Goal: Task Accomplishment & Management: Use online tool/utility

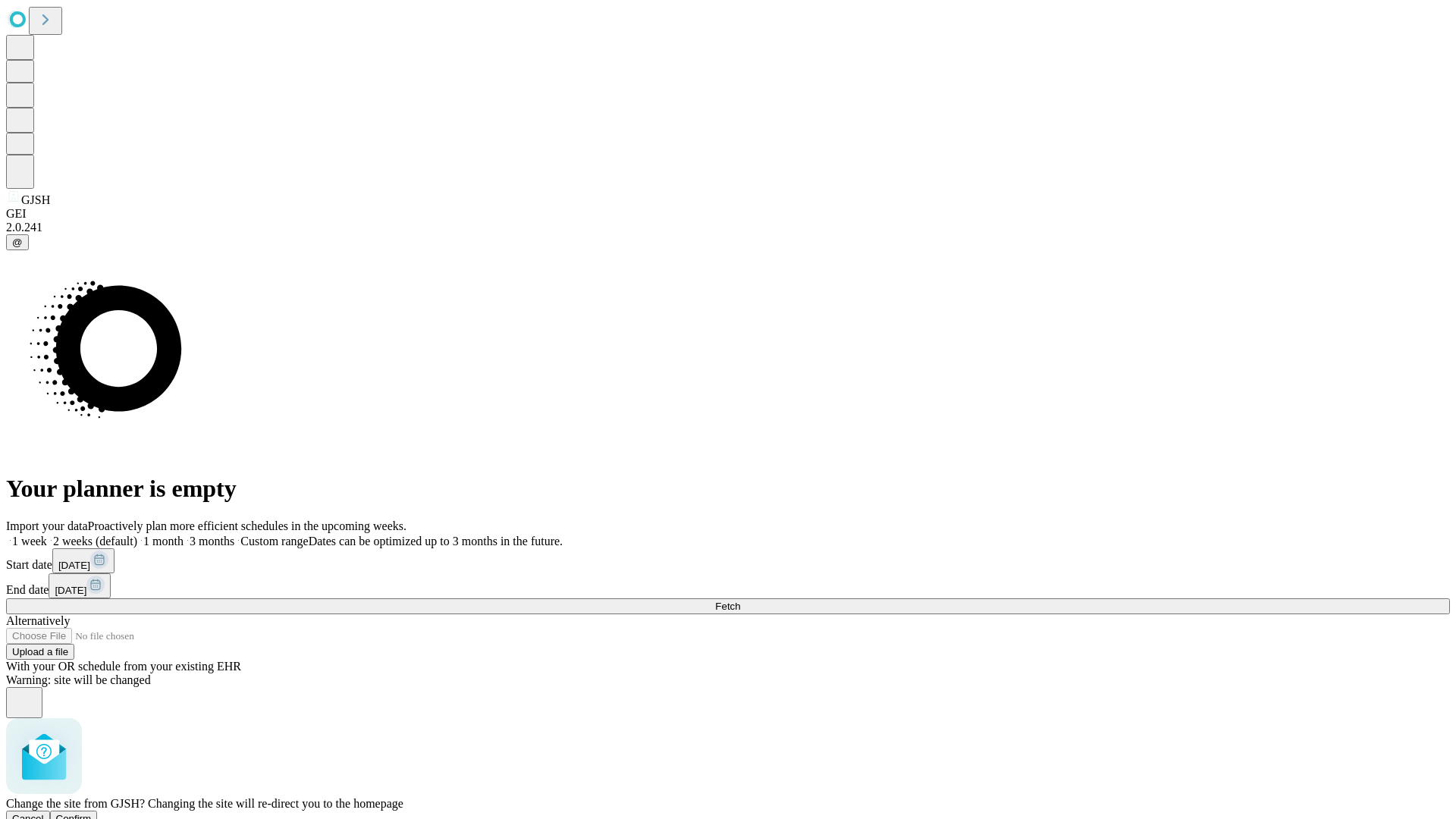
click at [92, 813] on span "Confirm" at bounding box center [73, 818] width 35 height 11
click at [47, 534] on label "1 week" at bounding box center [27, 541] width 41 height 13
click at [741, 600] on span "Fetch" at bounding box center [728, 606] width 25 height 11
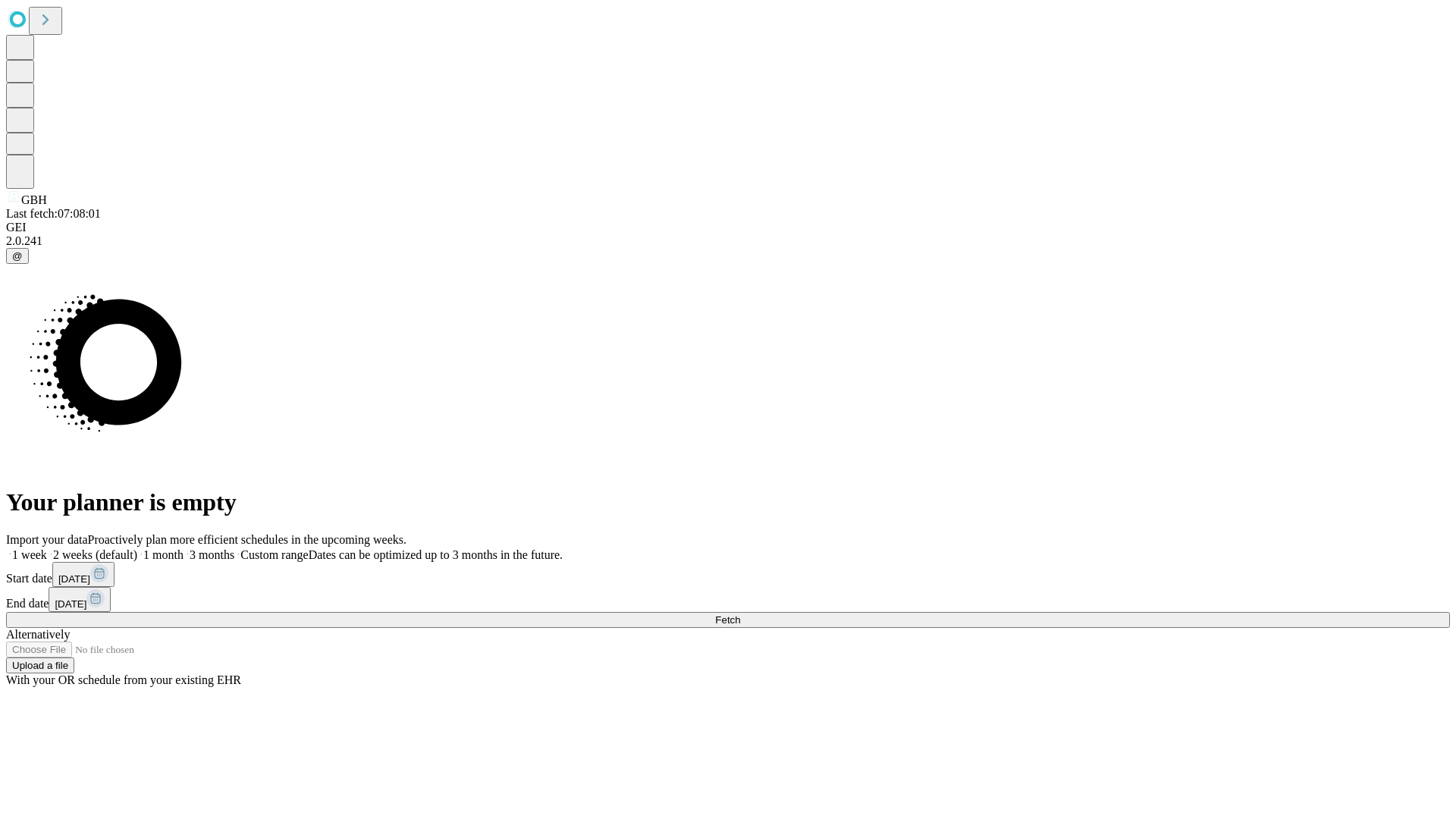
click at [741, 614] on span "Fetch" at bounding box center [728, 620] width 25 height 11
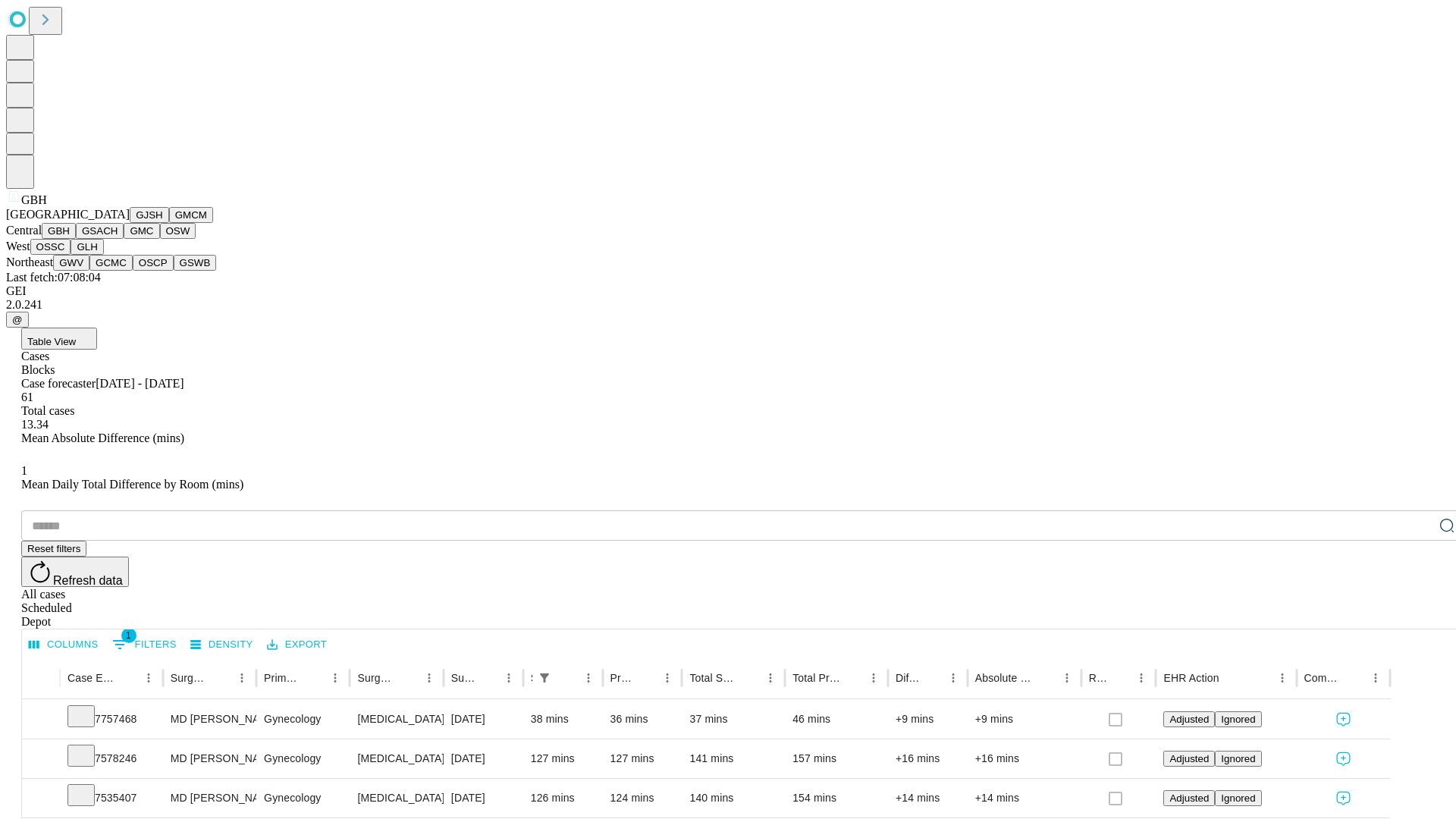
click at [118, 238] on button "GSACH" at bounding box center [99, 230] width 47 height 16
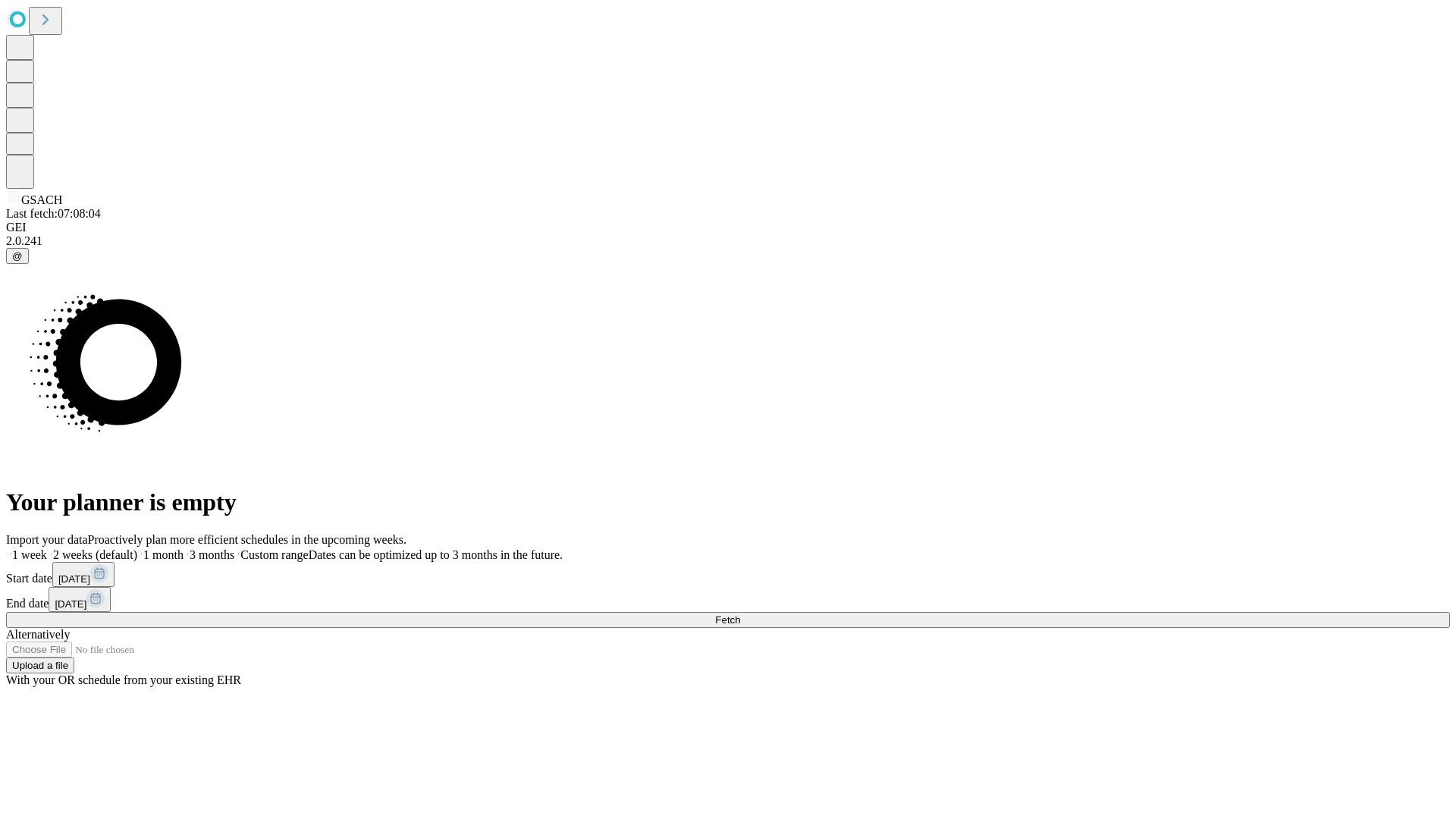
click at [47, 548] on label "1 week" at bounding box center [27, 555] width 41 height 13
click at [741, 614] on span "Fetch" at bounding box center [728, 620] width 25 height 11
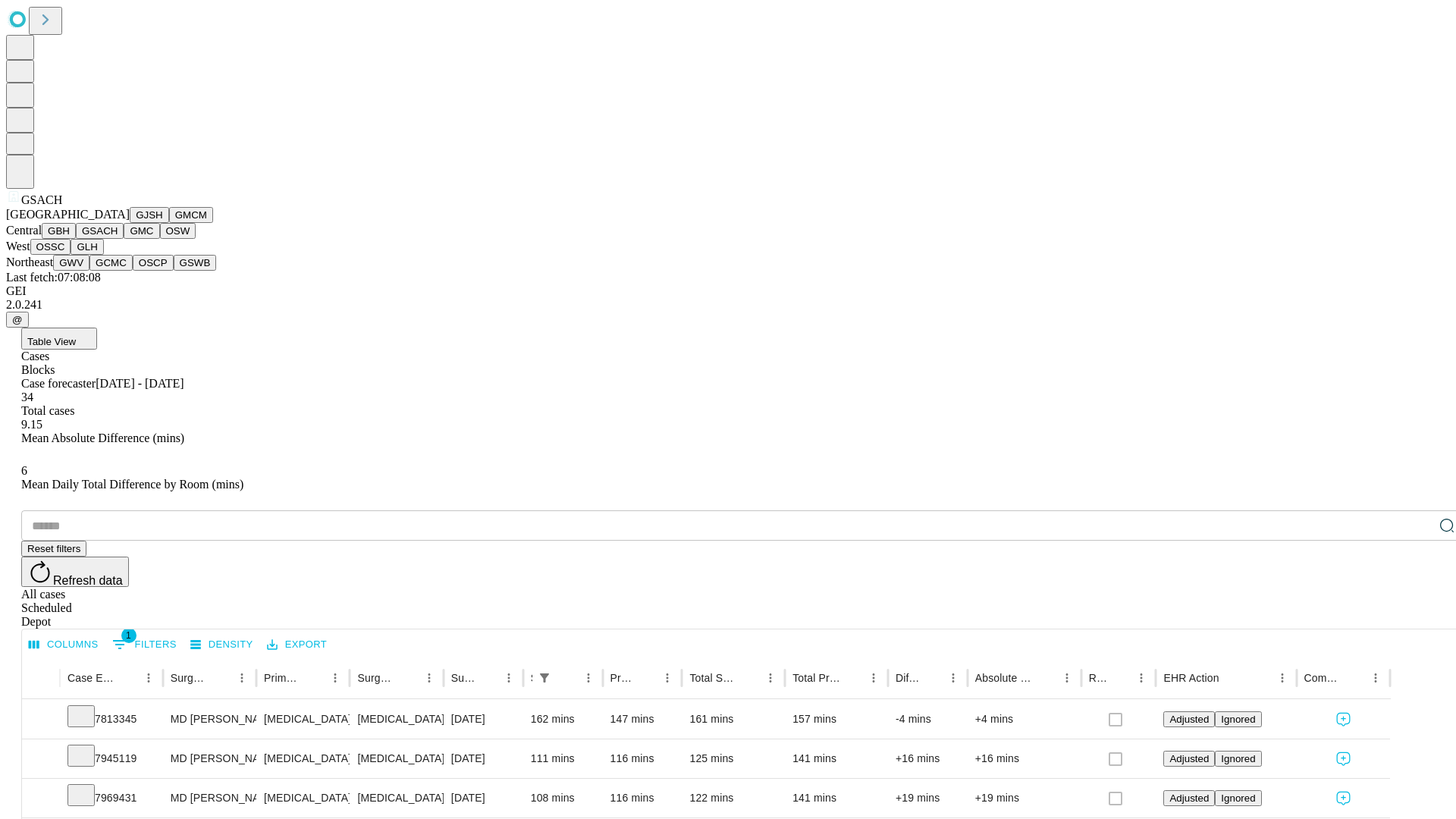
click at [123, 238] on button "GMC" at bounding box center [141, 230] width 35 height 16
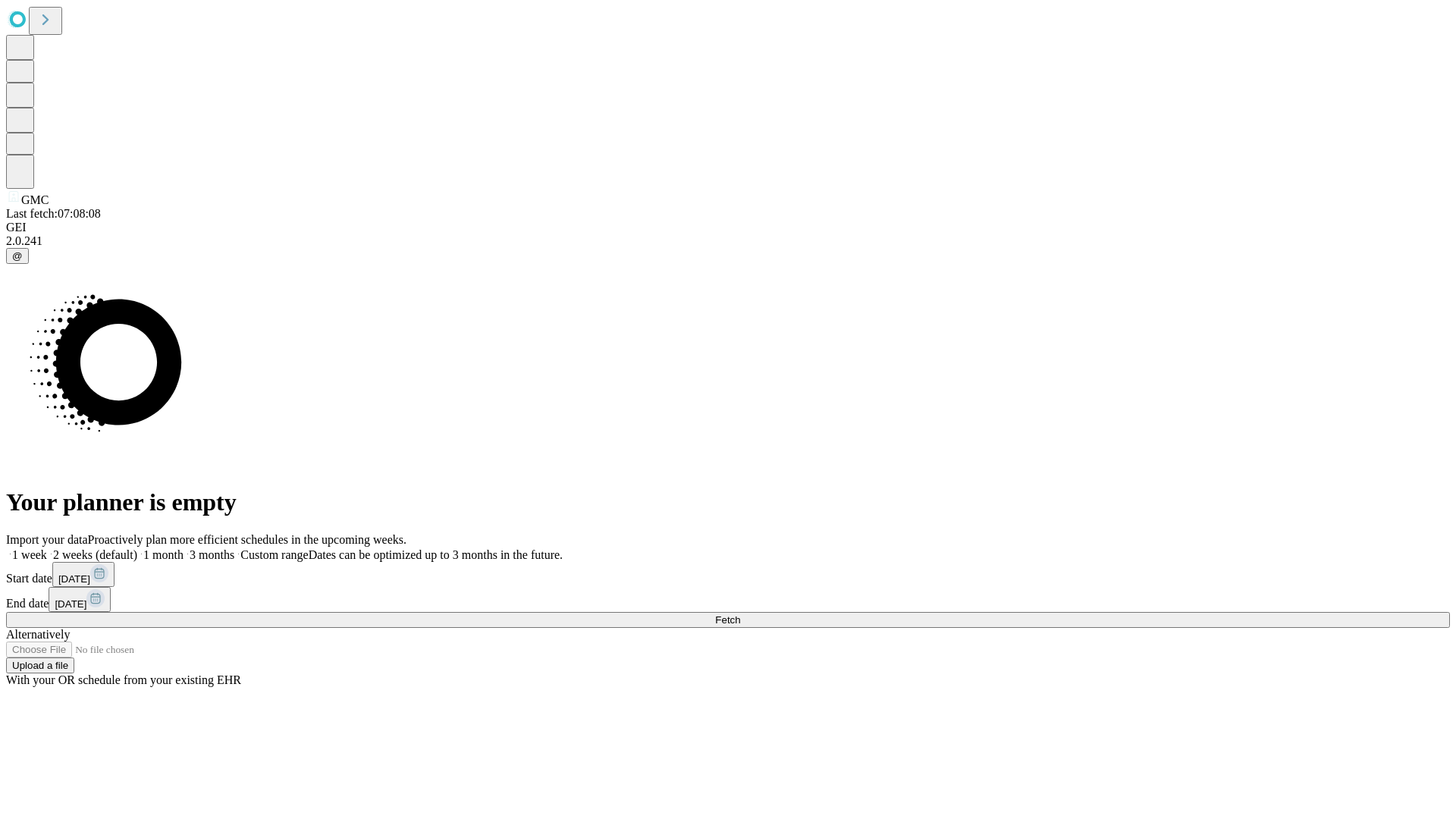
click at [47, 548] on label "1 week" at bounding box center [27, 555] width 41 height 13
click at [741, 614] on span "Fetch" at bounding box center [728, 620] width 25 height 11
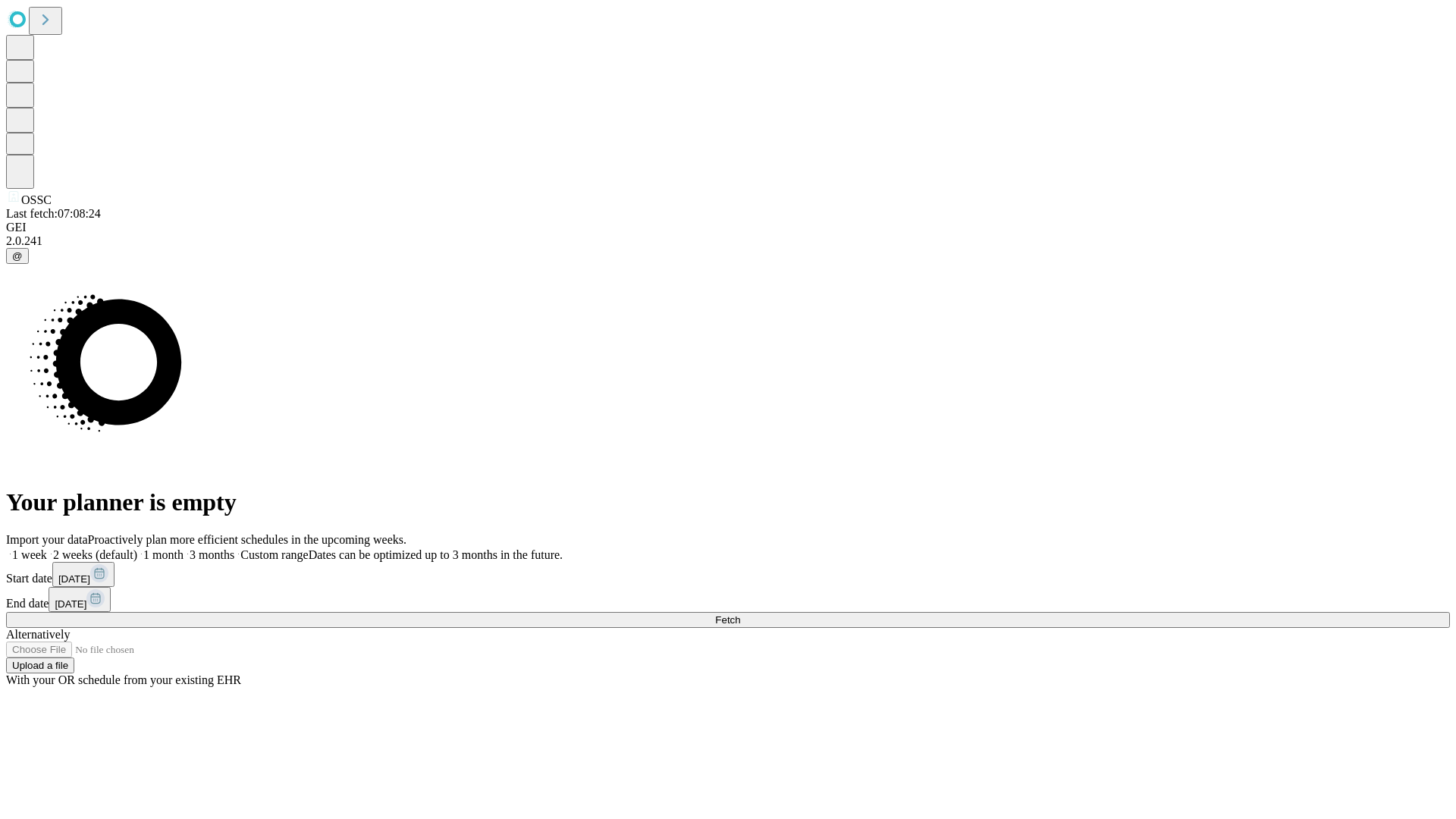
click at [47, 548] on label "1 week" at bounding box center [27, 555] width 41 height 13
click at [741, 614] on span "Fetch" at bounding box center [728, 620] width 25 height 11
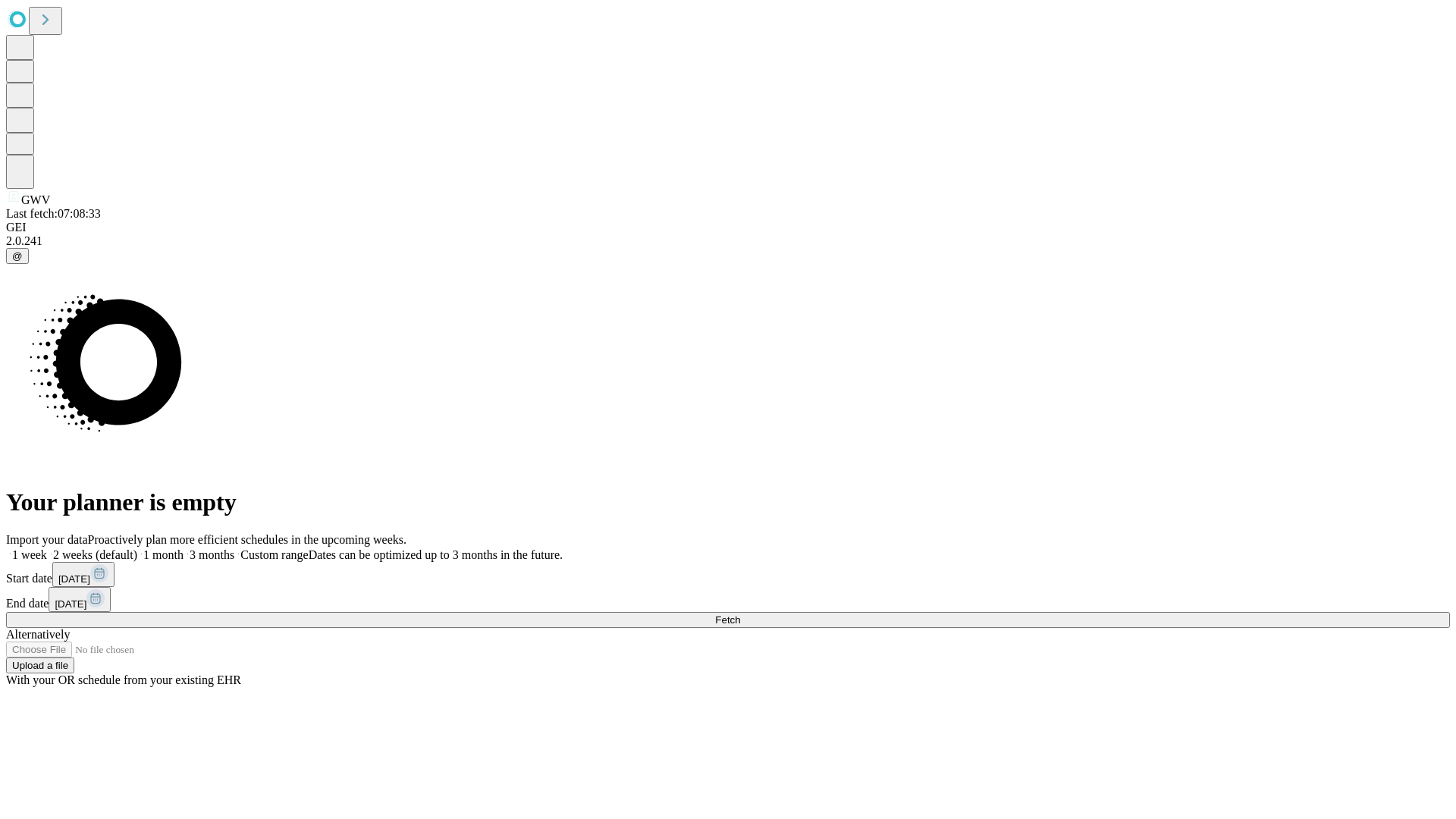
click at [47, 548] on label "1 week" at bounding box center [27, 555] width 41 height 13
click at [741, 614] on span "Fetch" at bounding box center [728, 620] width 25 height 11
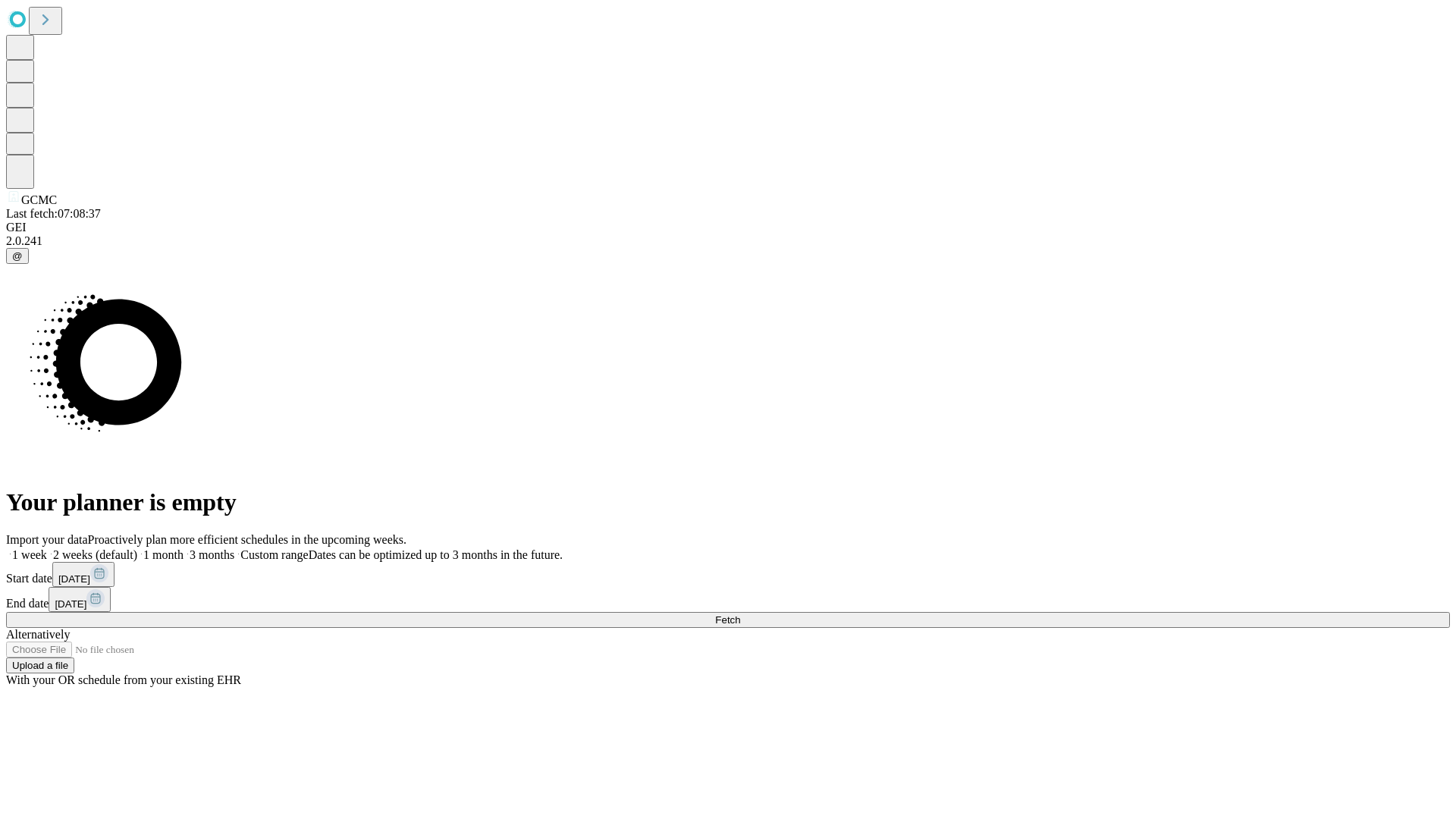
click at [47, 548] on label "1 week" at bounding box center [27, 555] width 41 height 13
click at [741, 614] on span "Fetch" at bounding box center [728, 620] width 25 height 11
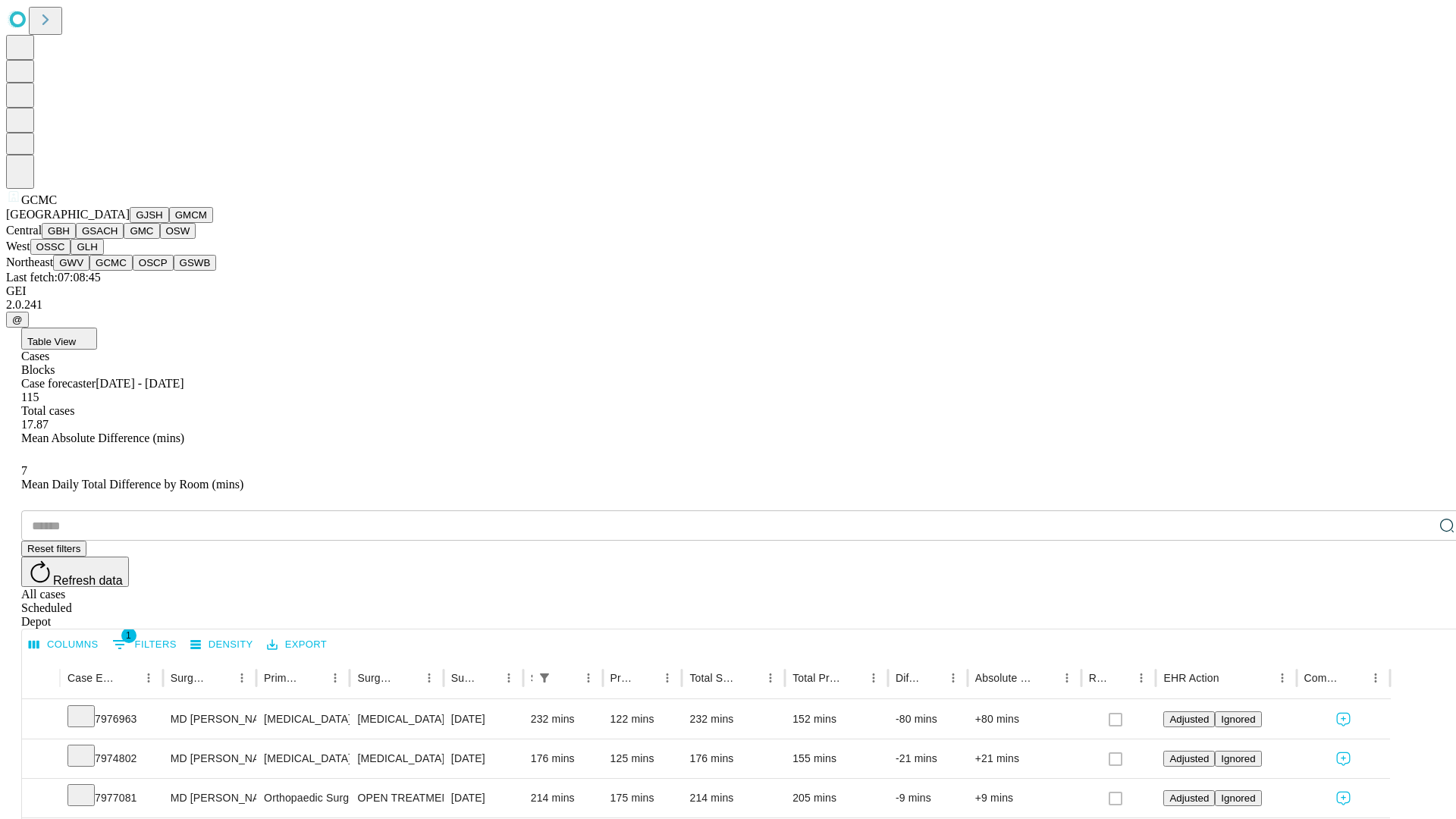
click at [133, 271] on button "OSCP" at bounding box center [153, 262] width 41 height 16
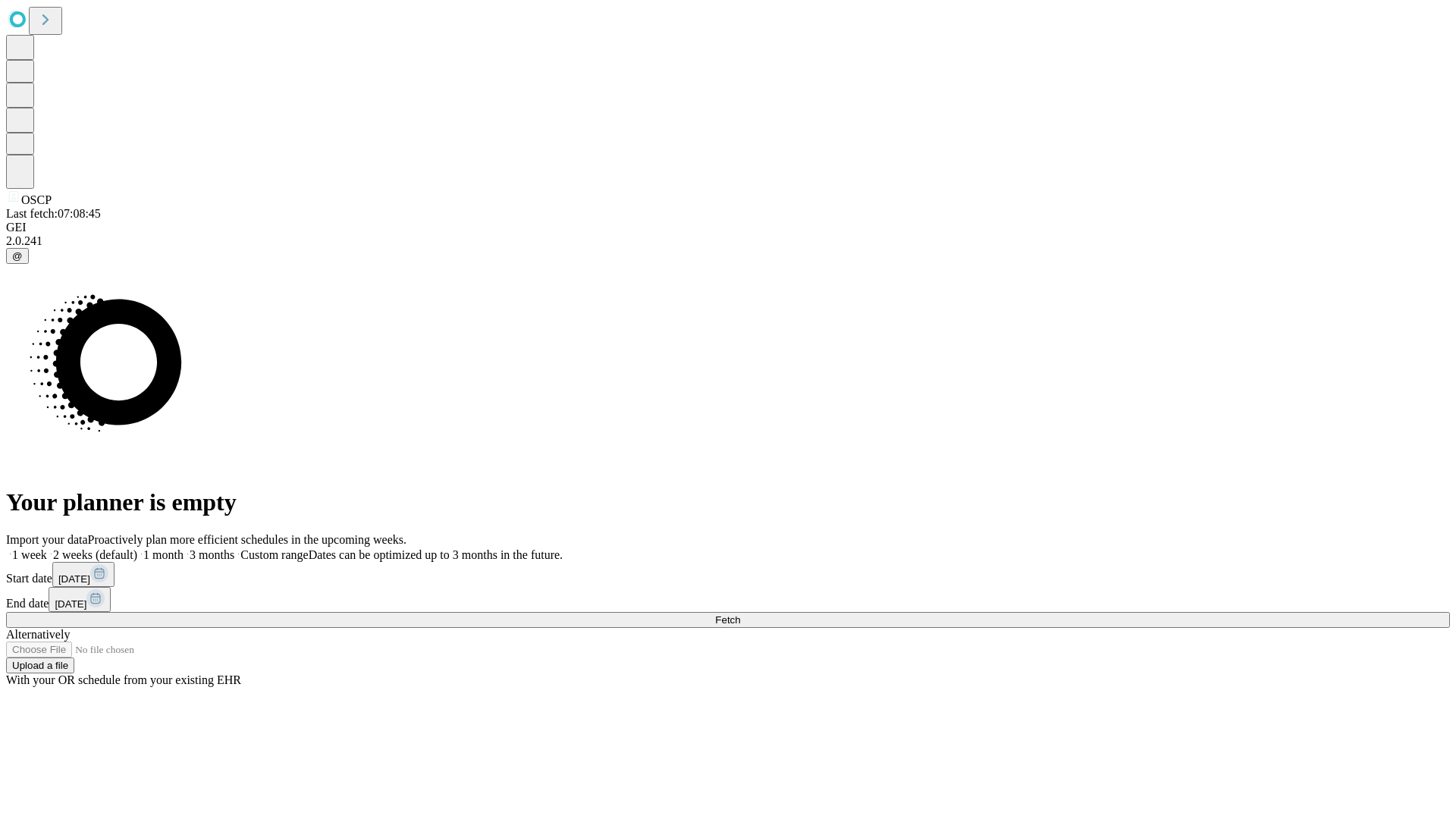
click at [47, 548] on label "1 week" at bounding box center [27, 555] width 41 height 13
click at [741, 614] on span "Fetch" at bounding box center [728, 620] width 25 height 11
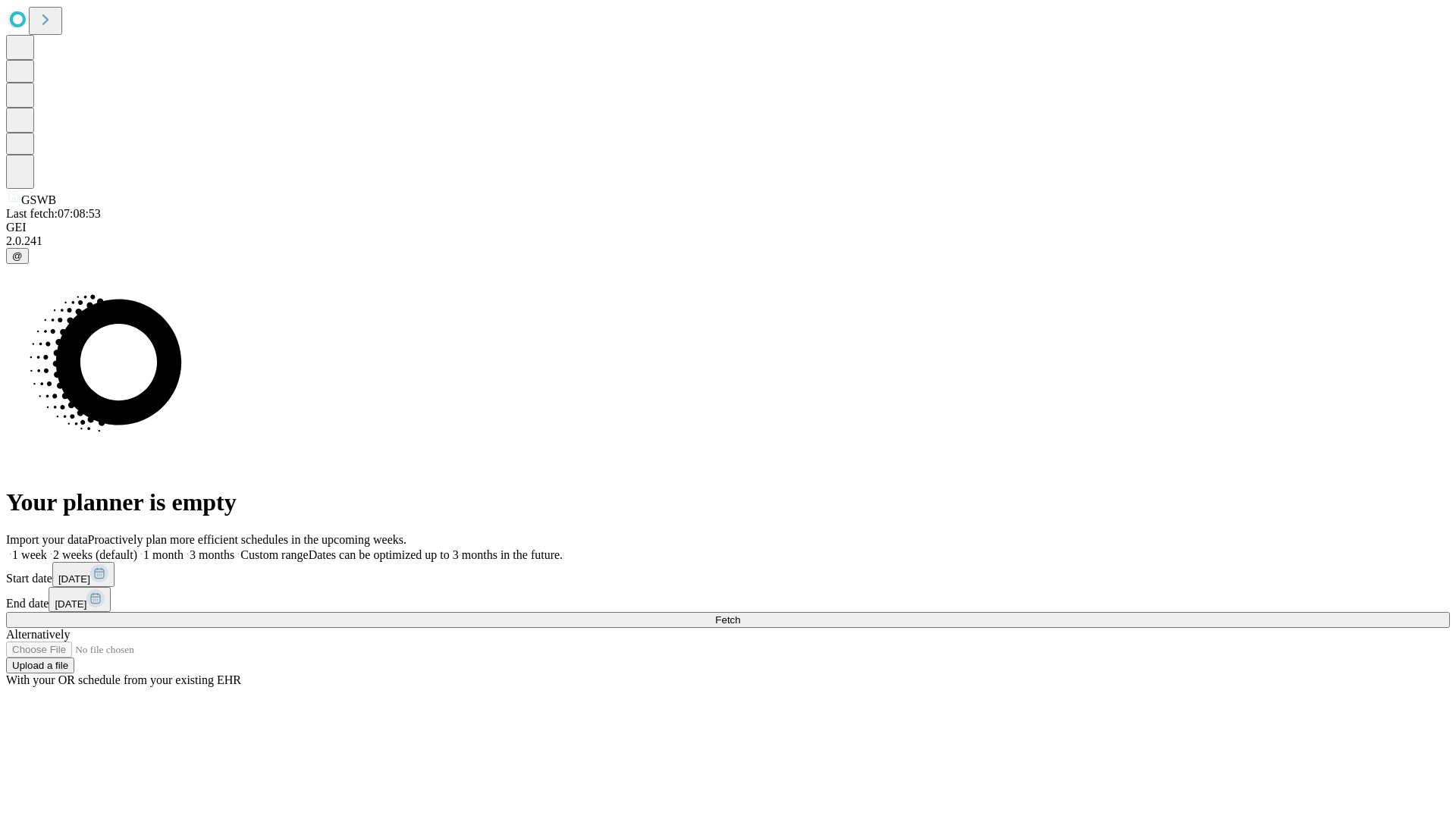
click at [47, 548] on label "1 week" at bounding box center [27, 555] width 41 height 13
click at [741, 614] on span "Fetch" at bounding box center [728, 620] width 25 height 11
